Goal: Information Seeking & Learning: Learn about a topic

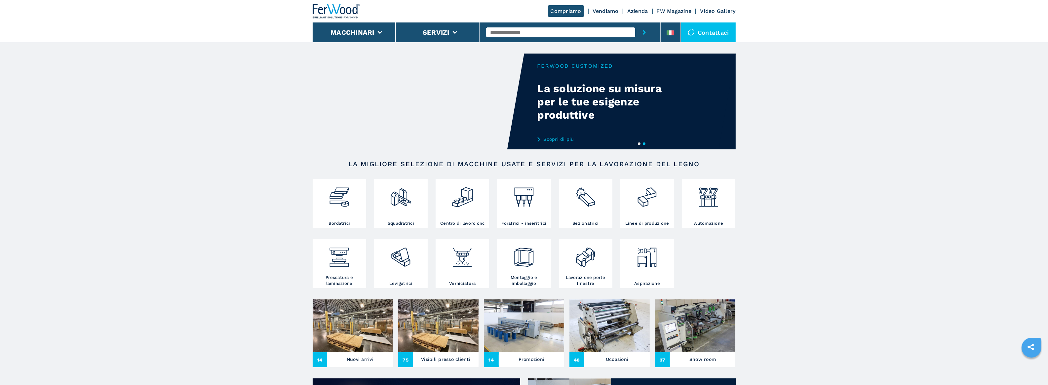
click at [519, 32] on input "text" at bounding box center [560, 32] width 149 height 10
click at [506, 35] on input "text" at bounding box center [560, 32] width 149 height 10
paste input "******"
type input "******"
click at [635, 22] on button "submit-button" at bounding box center [644, 32] width 18 height 20
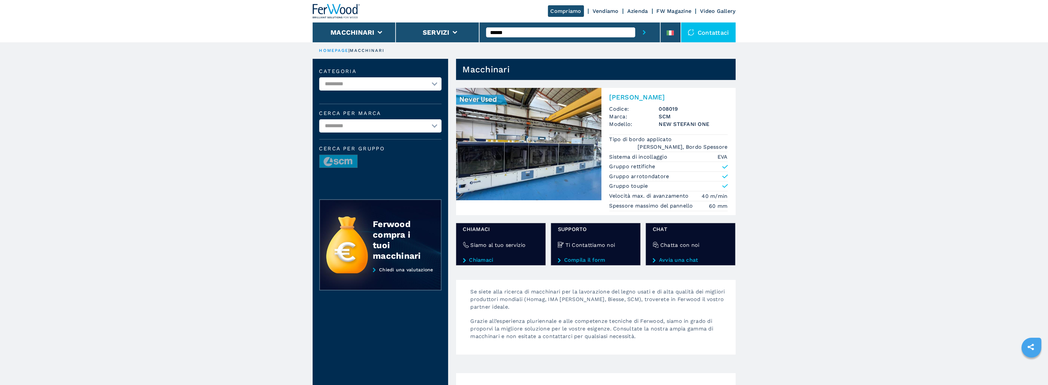
click at [519, 161] on img at bounding box center [528, 144] width 145 height 112
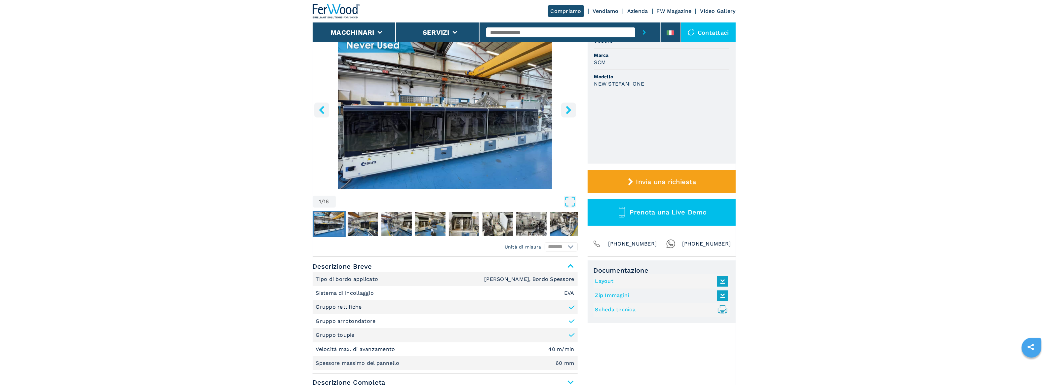
scroll to position [83, 0]
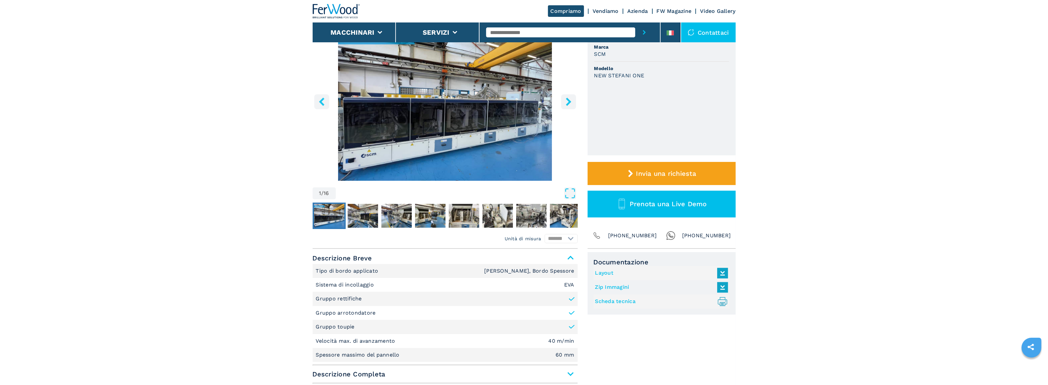
click at [721, 274] on icon at bounding box center [722, 273] width 14 height 14
click at [724, 279] on icon at bounding box center [722, 287] width 14 height 14
click at [722, 279] on icon ".prefix__st0{stroke-linecap:round;stroke-linejoin:round}.prefix__st0,.prefix__s…" at bounding box center [722, 301] width 11 height 11
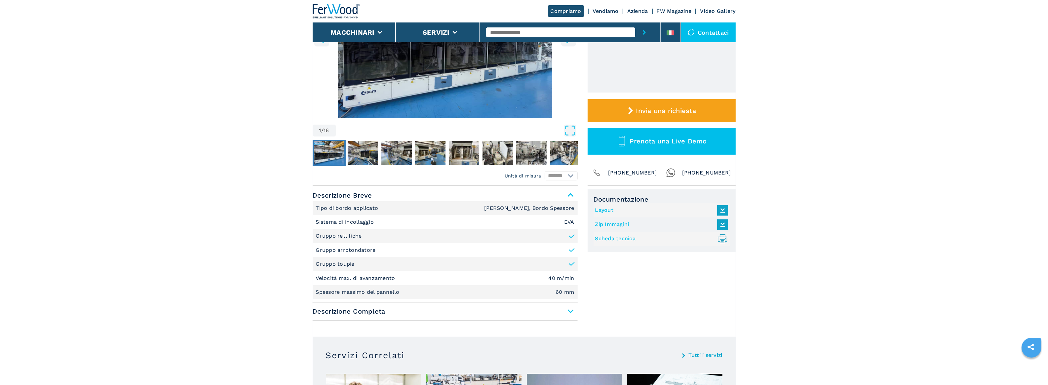
scroll to position [165, 0]
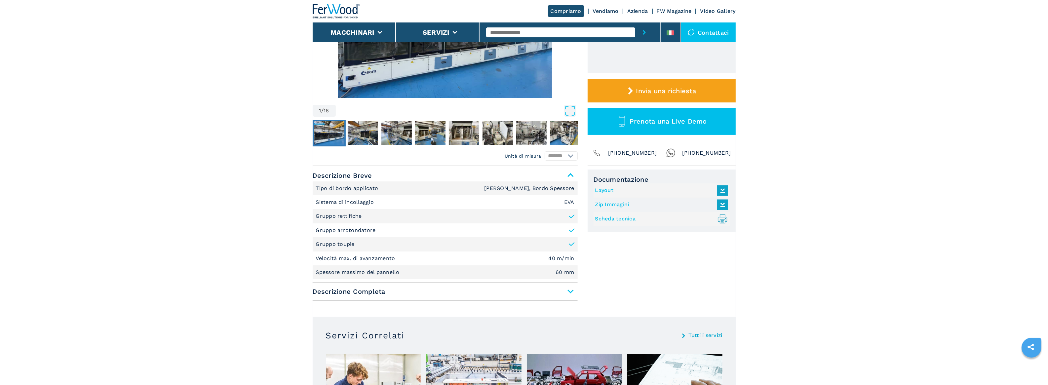
click at [571, 279] on span "Descrizione Completa" at bounding box center [445, 291] width 265 height 12
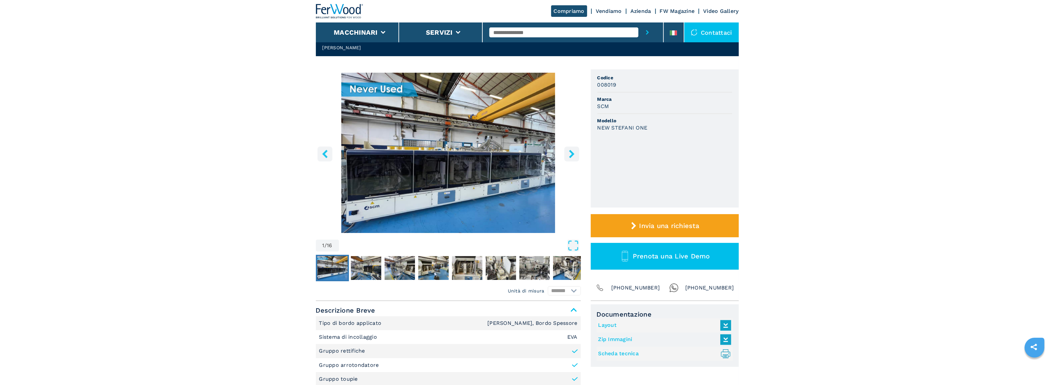
scroll to position [0, 0]
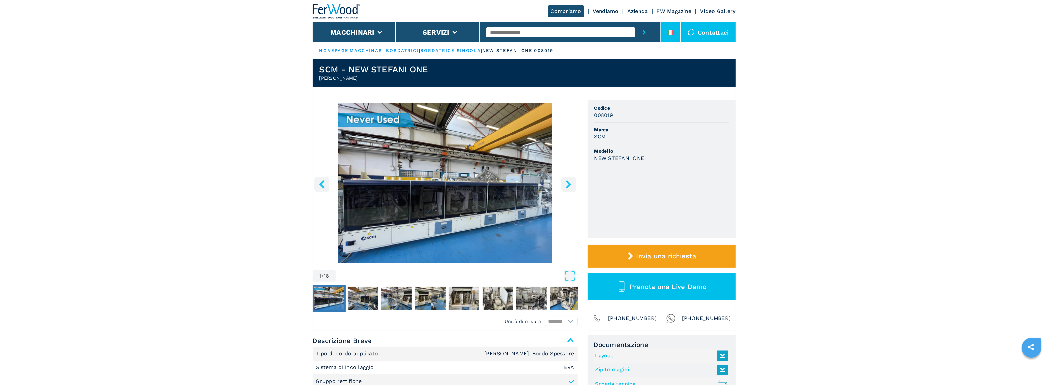
click at [670, 35] on icon at bounding box center [669, 32] width 7 height 5
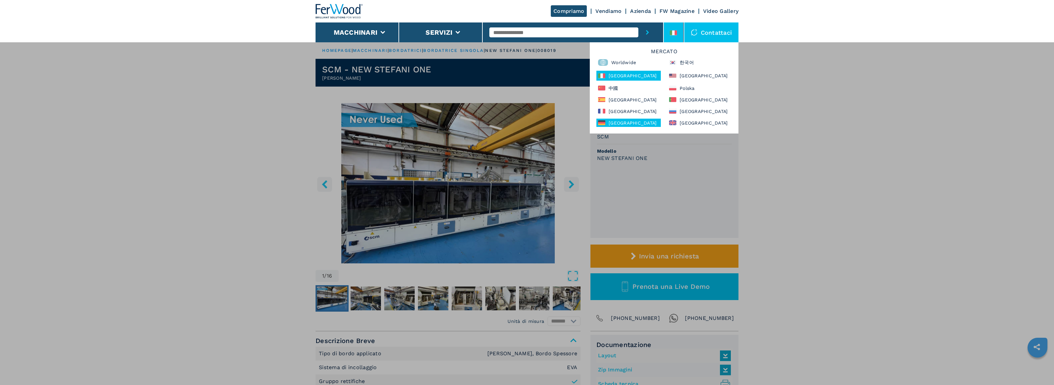
click at [615, 120] on div "[GEOGRAPHIC_DATA]" at bounding box center [628, 123] width 64 height 8
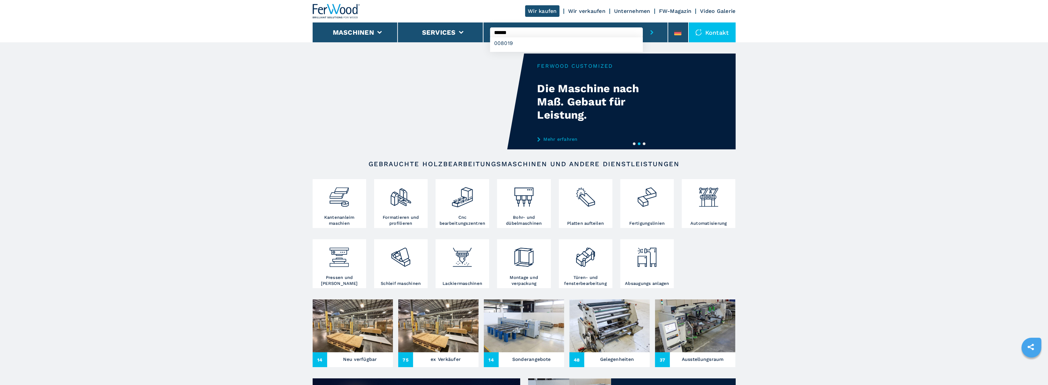
type input "******"
click at [643, 22] on button "submit-button" at bounding box center [652, 32] width 18 height 20
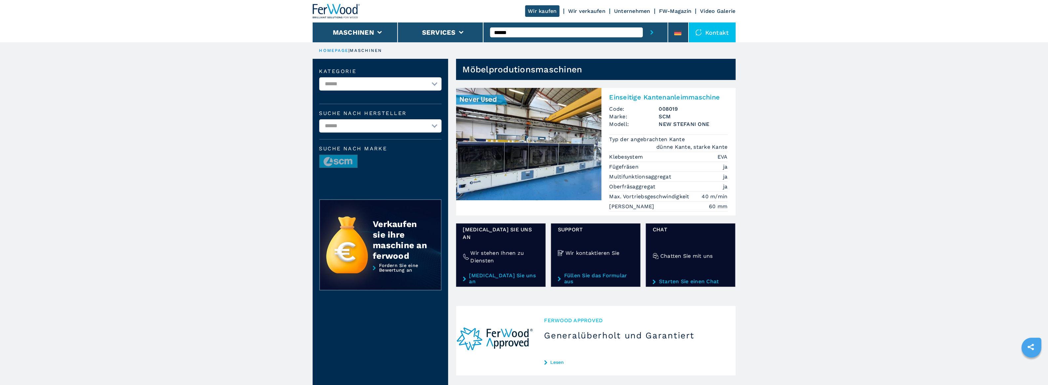
click at [621, 97] on h2 "Einseitige Kantenanleimmaschine" at bounding box center [668, 97] width 118 height 8
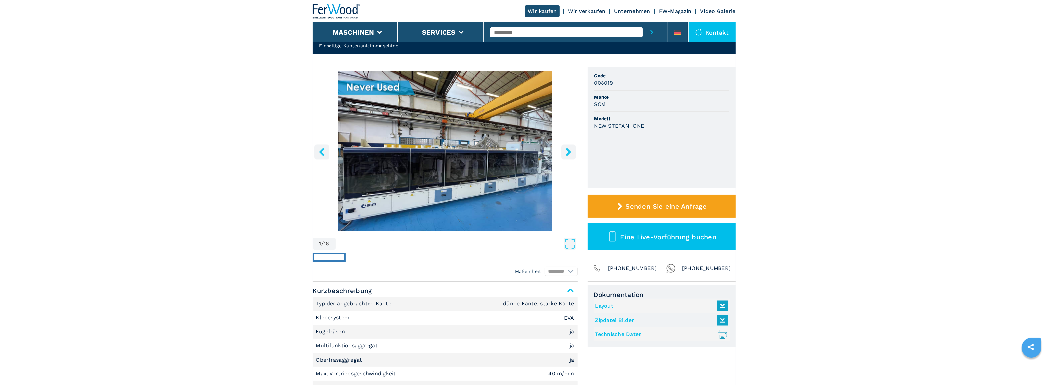
scroll to position [83, 0]
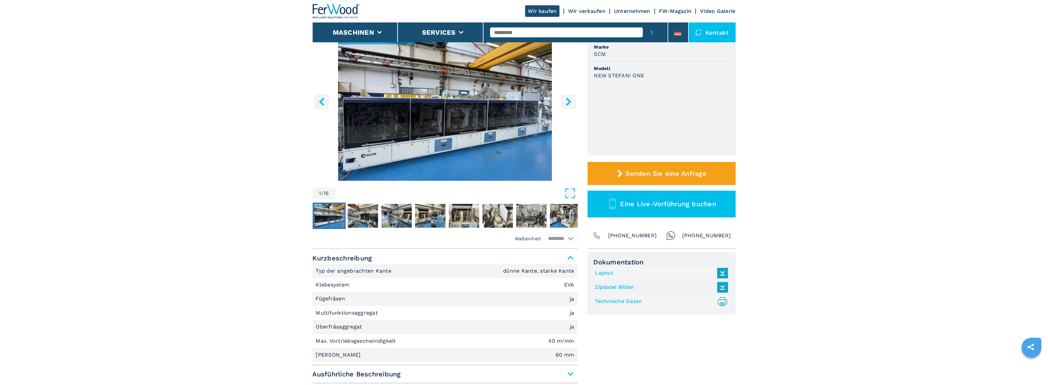
click at [722, 302] on icon at bounding box center [721, 301] width 5 height 8
drag, startPoint x: 63, startPoint y: 230, endPoint x: 70, endPoint y: 229, distance: 7.1
